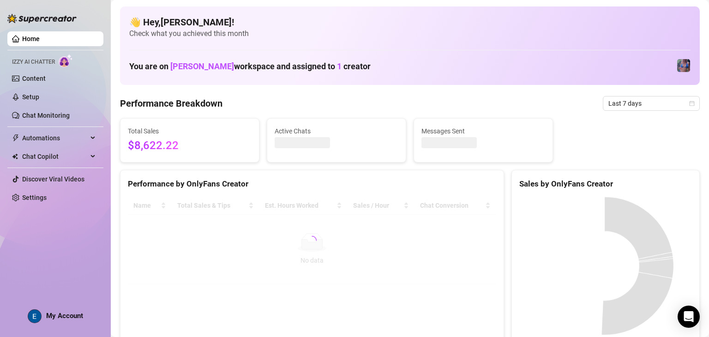
click at [66, 312] on span "My Account" at bounding box center [64, 316] width 37 height 8
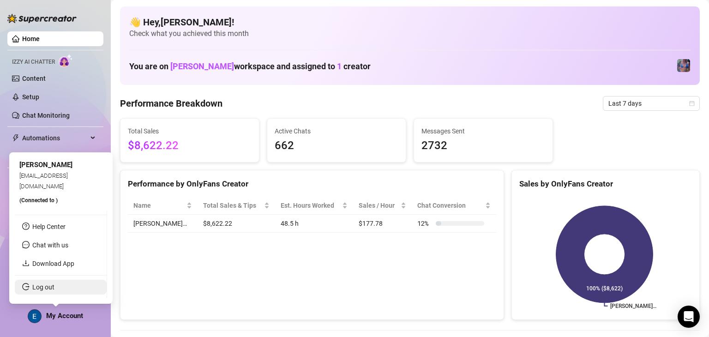
click at [54, 291] on link "Log out" at bounding box center [43, 287] width 22 height 7
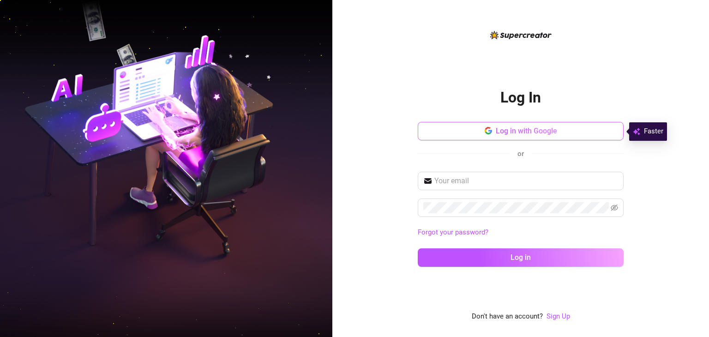
click at [520, 129] on span "Log in with Google" at bounding box center [526, 131] width 61 height 9
